Goal: Information Seeking & Learning: Find specific fact

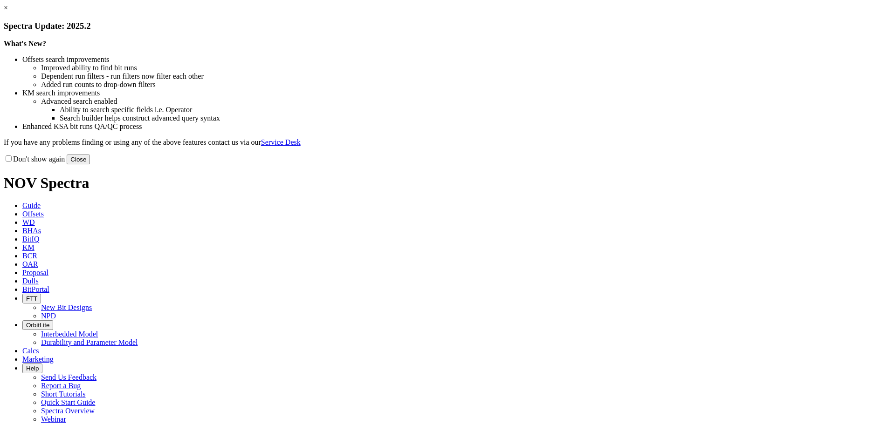
click at [90, 164] on button "Close" at bounding box center [78, 160] width 23 height 10
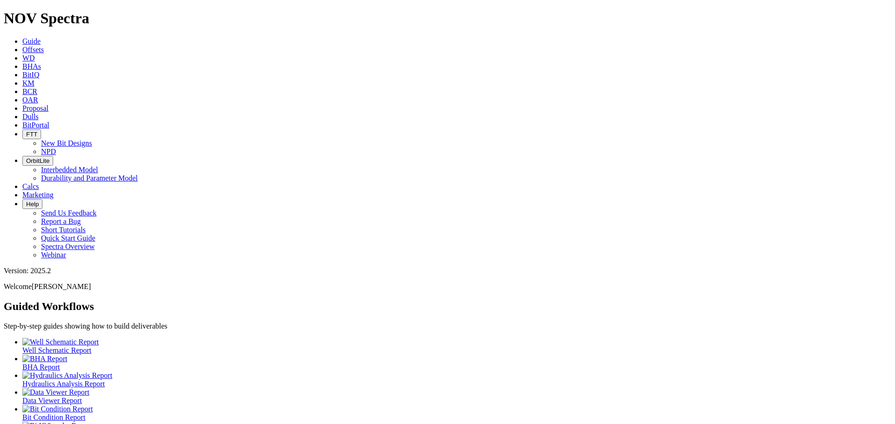
click at [34, 79] on span "KM" at bounding box center [28, 83] width 12 height 8
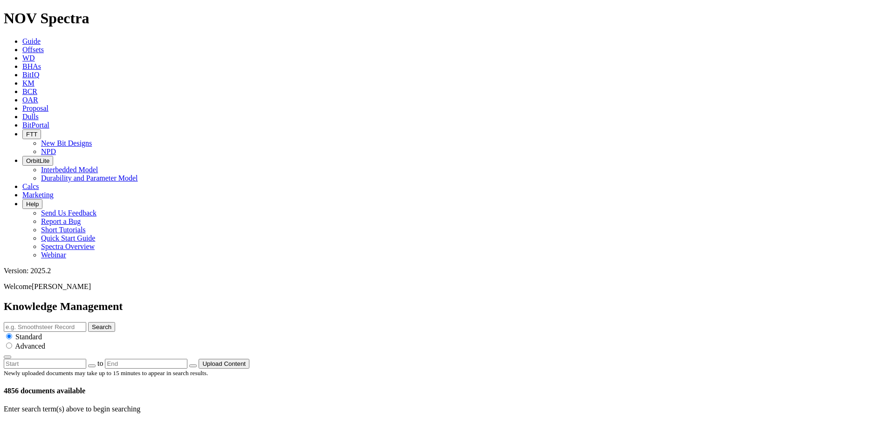
click at [86, 322] on input "text" at bounding box center [45, 327] width 82 height 10
type input "5DX"
click at [88, 322] on button "Search" at bounding box center [101, 327] width 27 height 10
click at [86, 322] on input "5DX" at bounding box center [45, 327] width 82 height 10
type input "5DX Performance Summary"
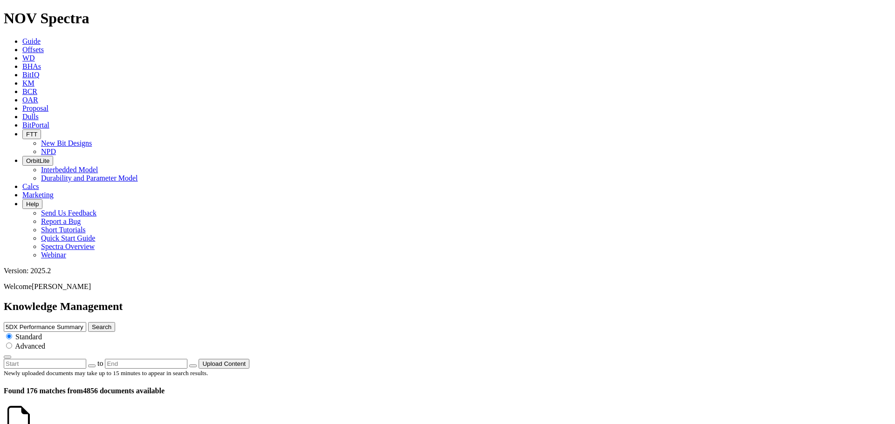
click at [88, 322] on button "Search" at bounding box center [101, 327] width 27 height 10
click at [35, 424] on icon at bounding box center [35, 430] width 0 height 8
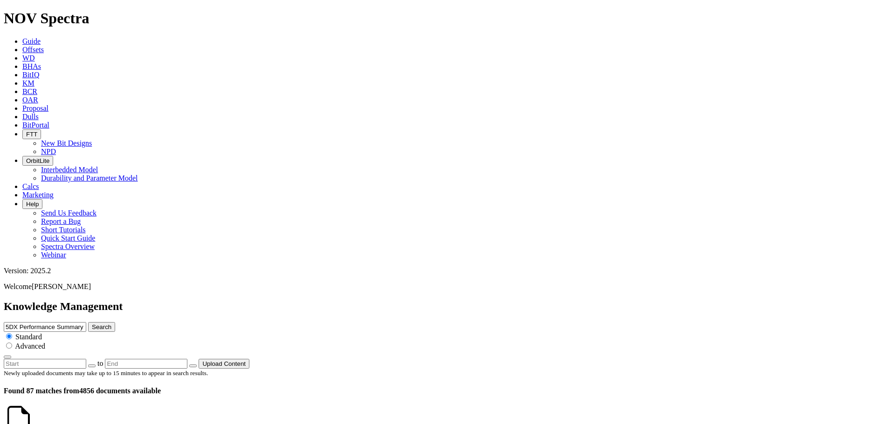
click at [86, 322] on input "5DX Performance Summary" at bounding box center [45, 327] width 82 height 10
type input "4DXC Performance Summary"
click at [88, 322] on button "Search" at bounding box center [101, 327] width 27 height 10
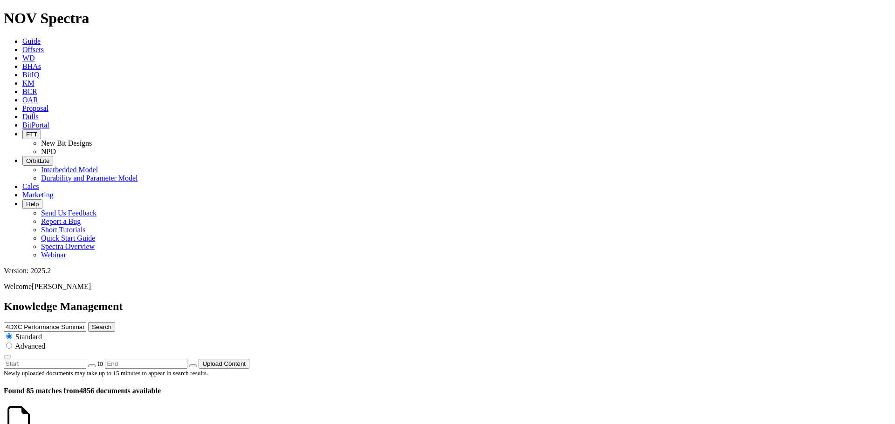
scroll to position [1191, 0]
